Goal: Check status: Check status

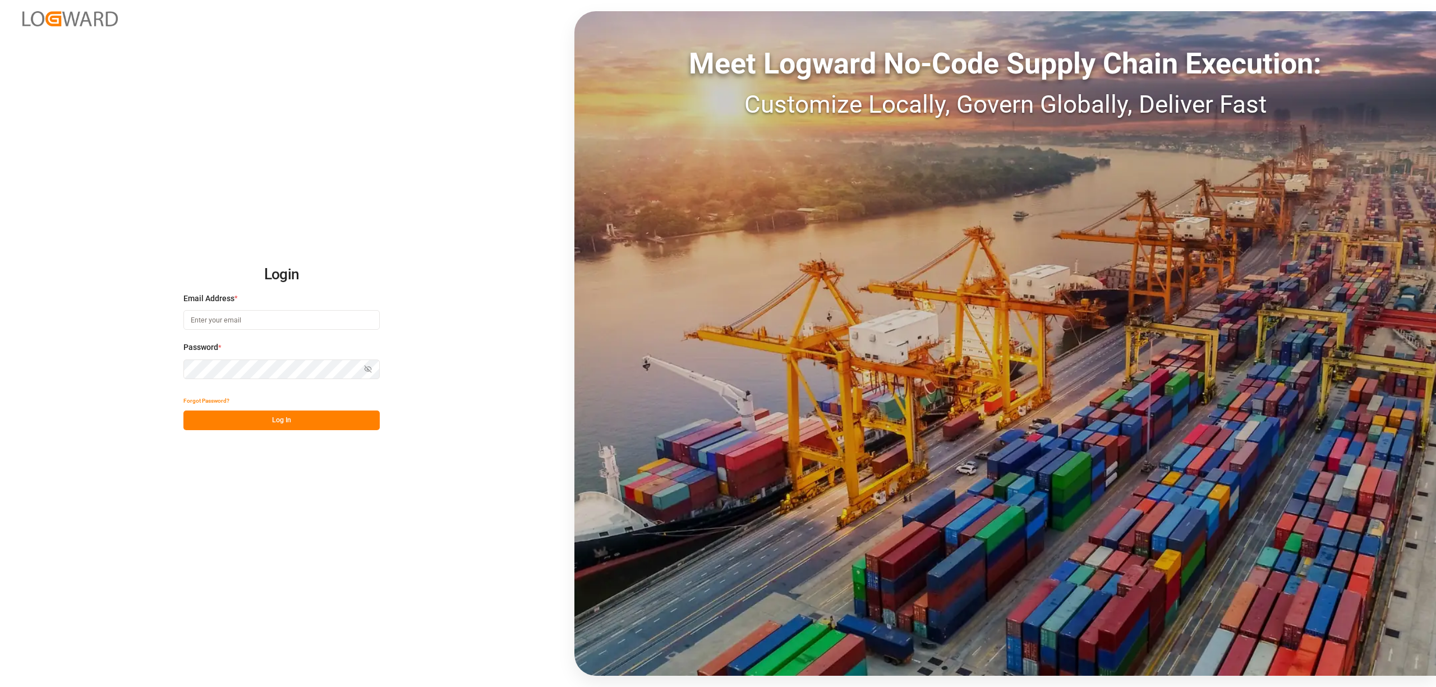
type input "[EMAIL_ADDRESS][PERSON_NAME][DOMAIN_NAME]"
click at [339, 422] on button "Log In" at bounding box center [281, 421] width 196 height 20
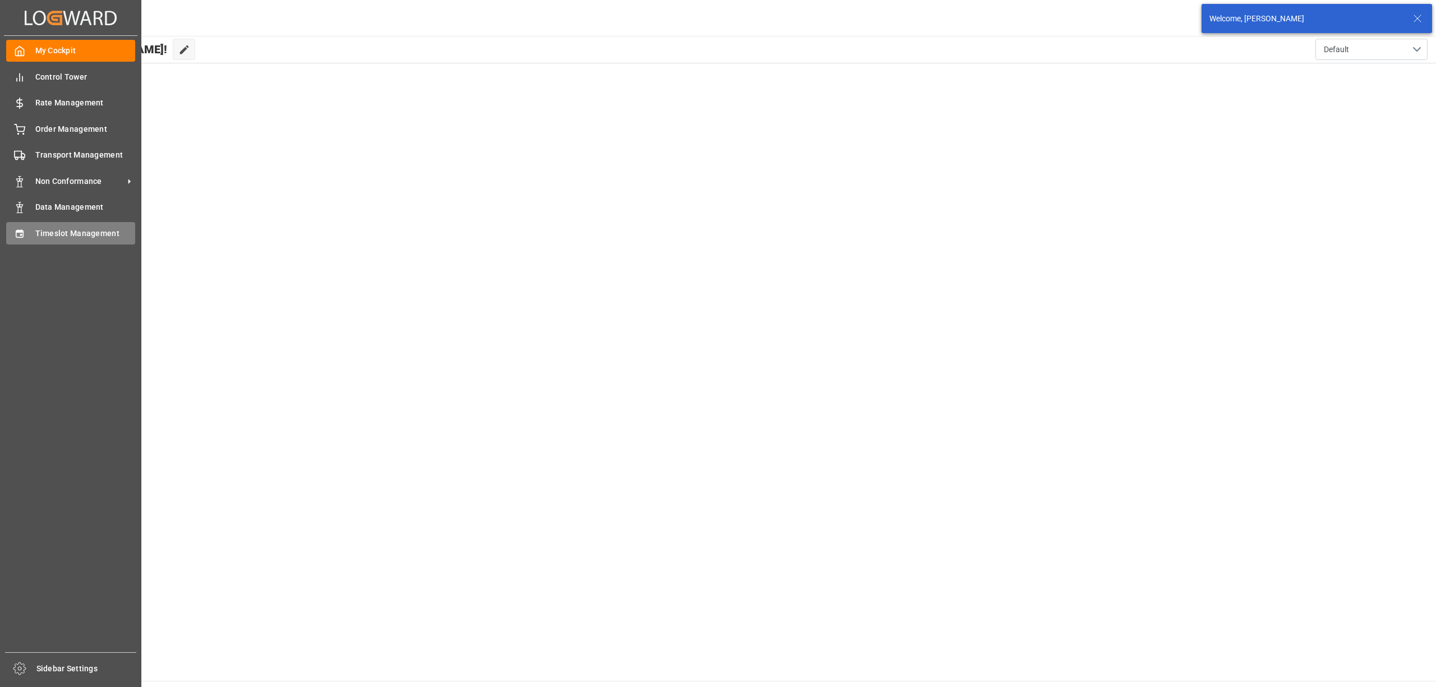
click at [58, 234] on span "Timeslot Management" at bounding box center [85, 234] width 100 height 12
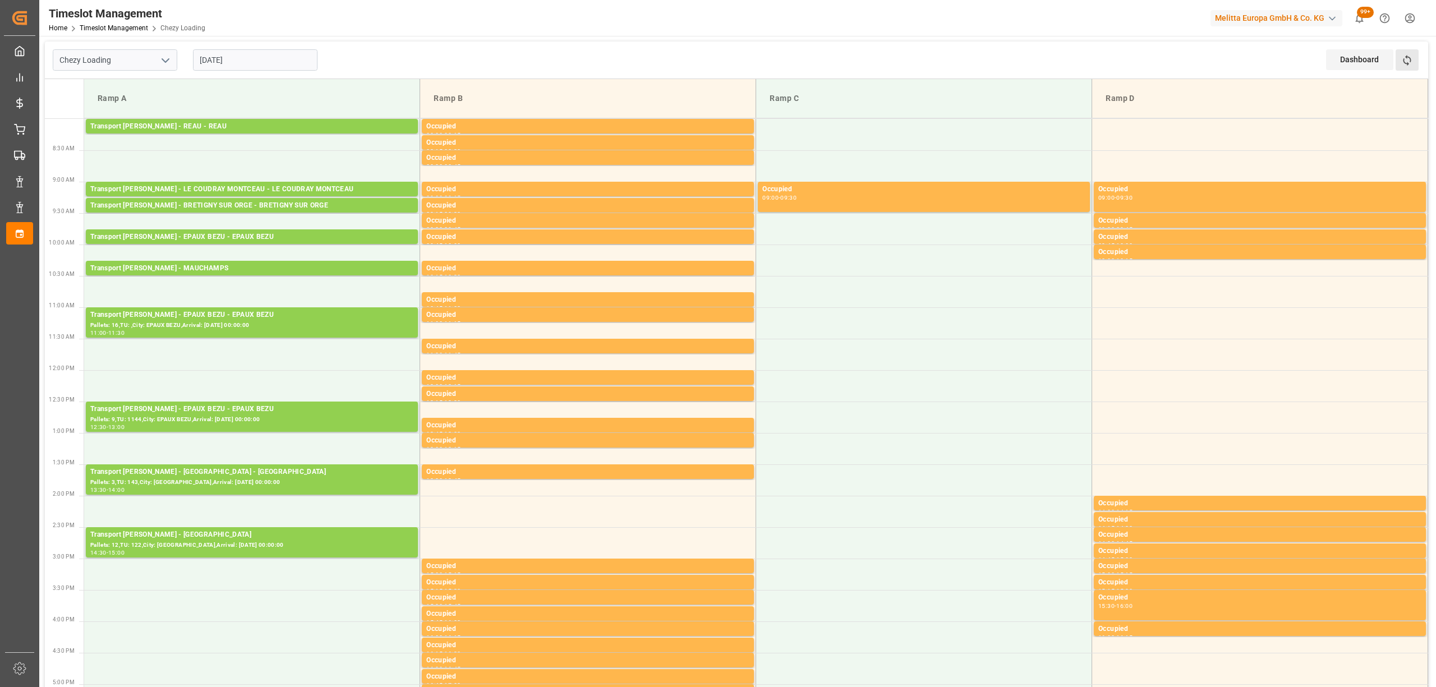
click at [1404, 67] on button "Refresh Time Slots" at bounding box center [1407, 59] width 23 height 21
